Goal: Task Accomplishment & Management: Use online tool/utility

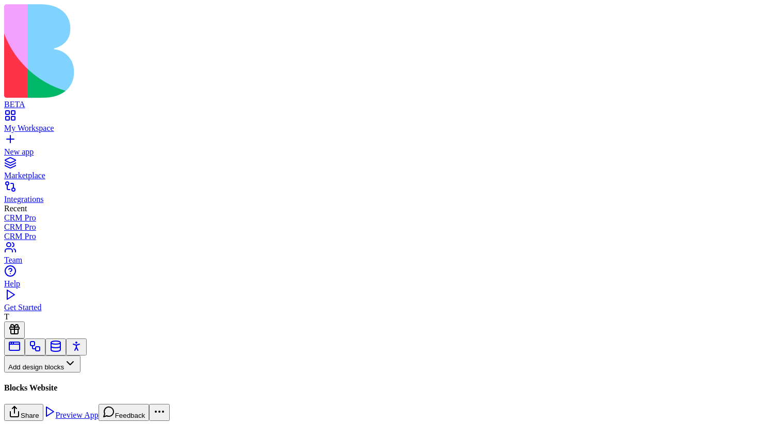
click at [44, 373] on button "Pages" at bounding box center [24, 381] width 40 height 17
click at [84, 307] on div "Websites" at bounding box center [57, 300] width 54 height 14
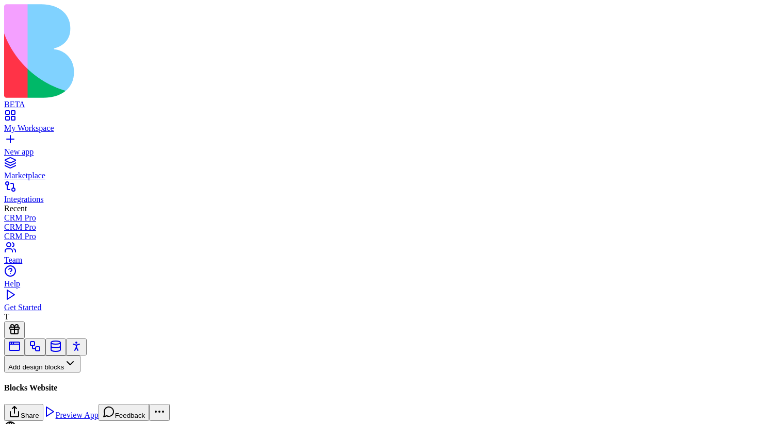
click at [68, 378] on input at bounding box center [52, 383] width 73 height 10
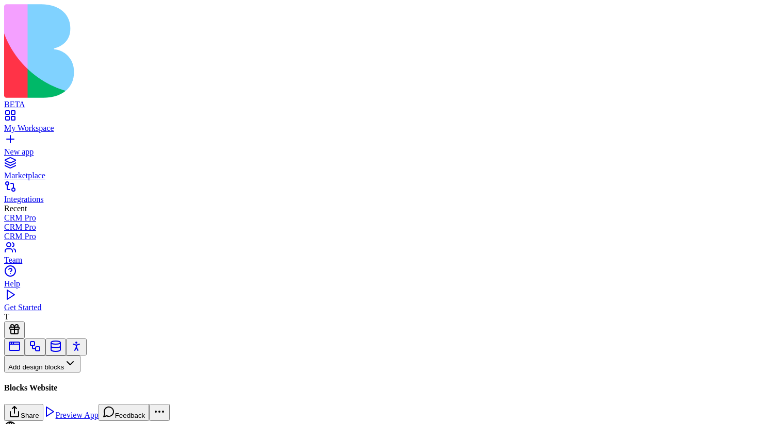
scroll to position [567, 0]
type input "*"
drag, startPoint x: 48, startPoint y: 122, endPoint x: 299, endPoint y: 403, distance: 377.2
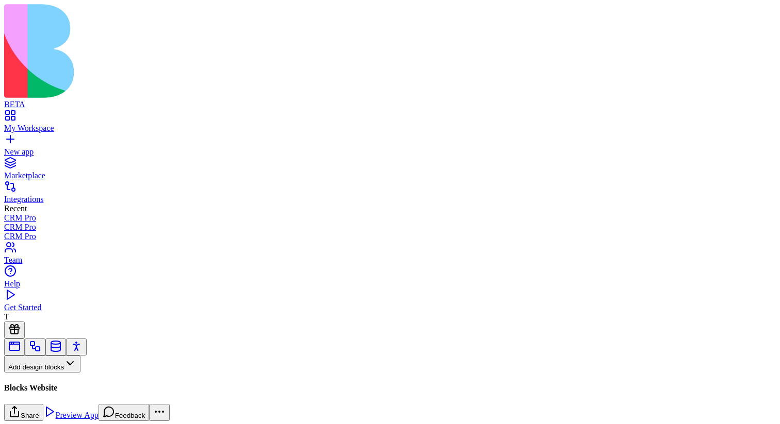
scroll to position [223, 0]
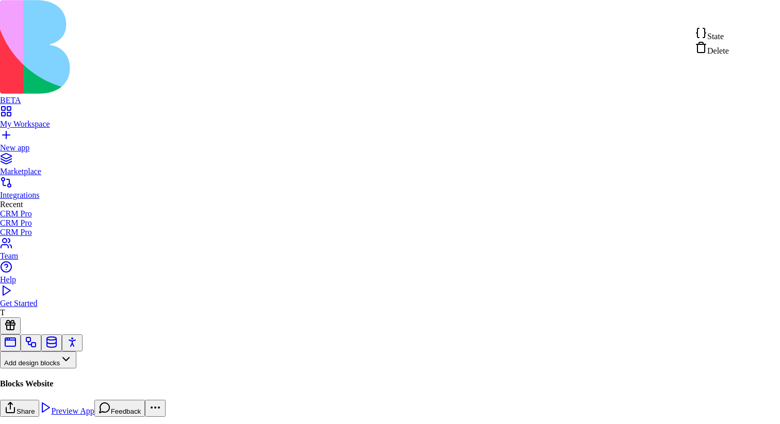
click at [728, 38] on div "State" at bounding box center [711, 34] width 34 height 14
type textarea "**********"
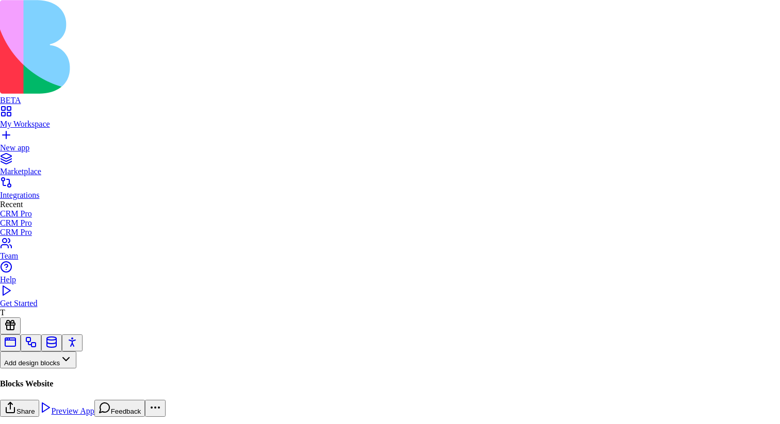
drag, startPoint x: 323, startPoint y: 242, endPoint x: 297, endPoint y: 238, distance: 26.2
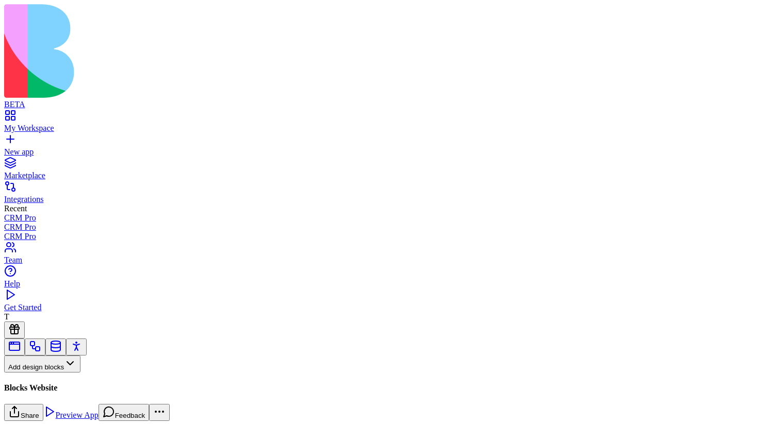
scroll to position [238, 0]
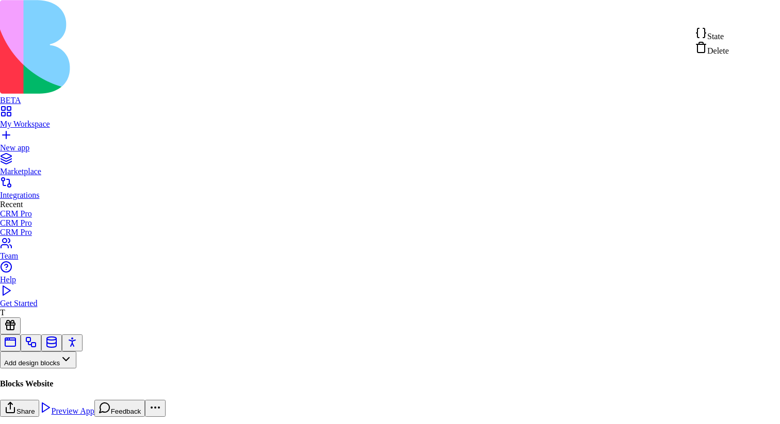
click at [728, 36] on div "State" at bounding box center [711, 34] width 34 height 14
type textarea "**********"
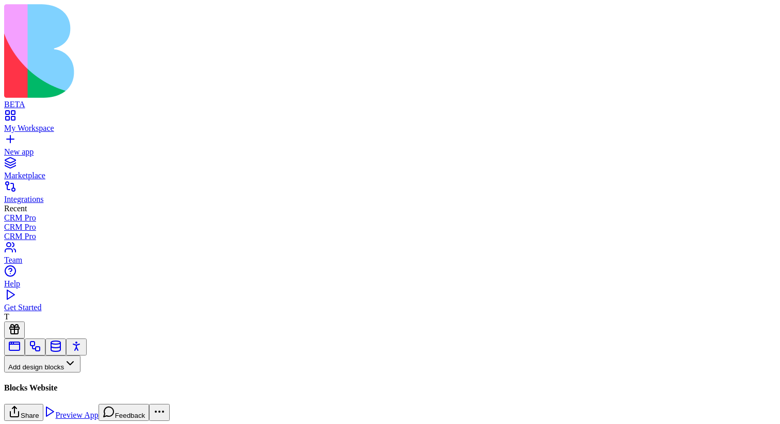
scroll to position [790, 0]
click at [64, 380] on input "*" at bounding box center [52, 385] width 73 height 10
type input "***"
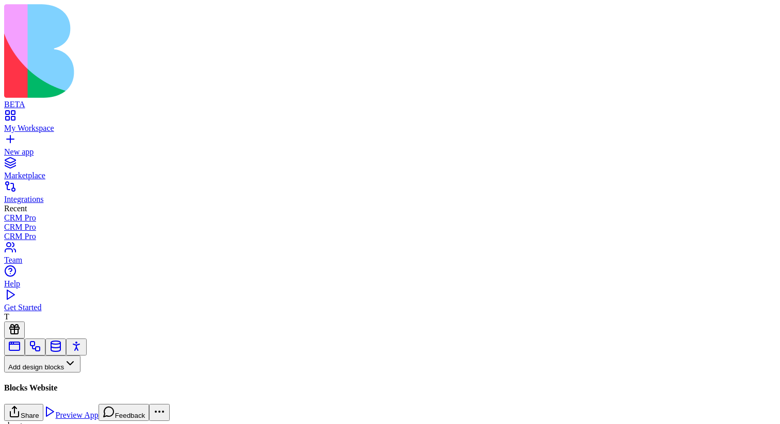
scroll to position [797, 0]
drag, startPoint x: 95, startPoint y: 120, endPoint x: 281, endPoint y: 409, distance: 344.1
